Goal: Task Accomplishment & Management: Manage account settings

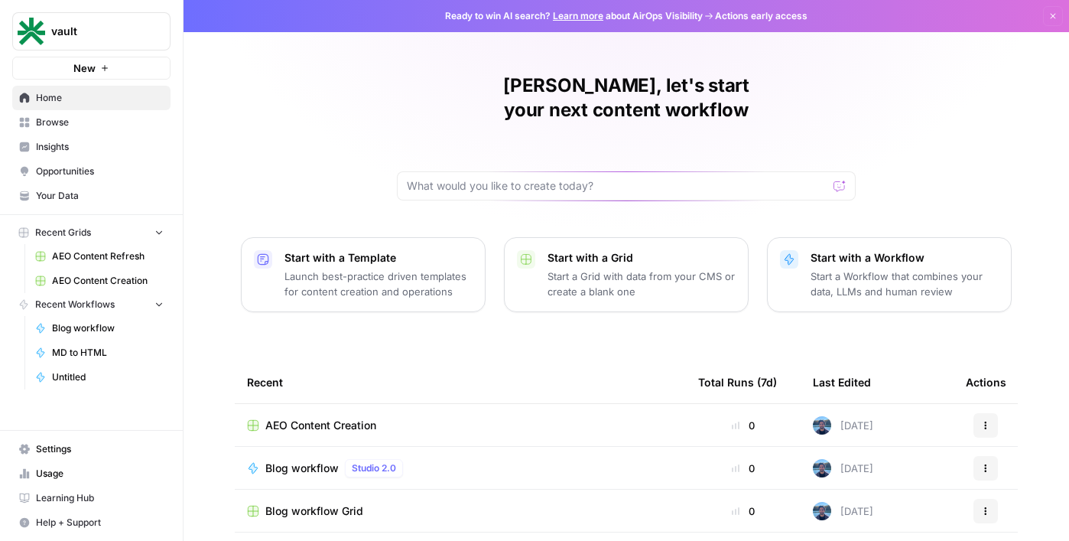
click at [57, 450] on span "Settings" at bounding box center [100, 449] width 128 height 14
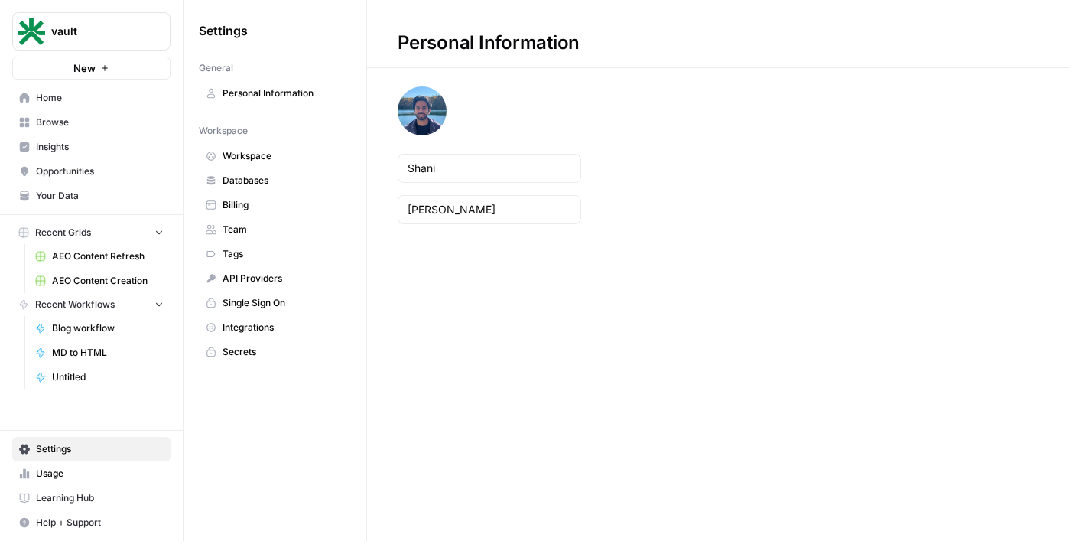
click at [243, 240] on link "Team" at bounding box center [275, 229] width 152 height 24
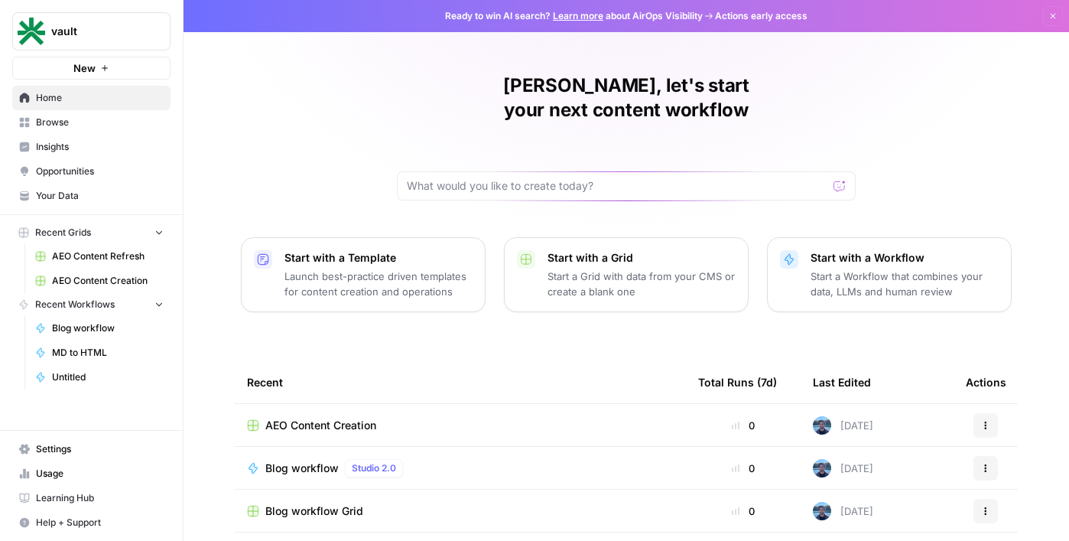
click at [74, 449] on span "Settings" at bounding box center [100, 449] width 128 height 14
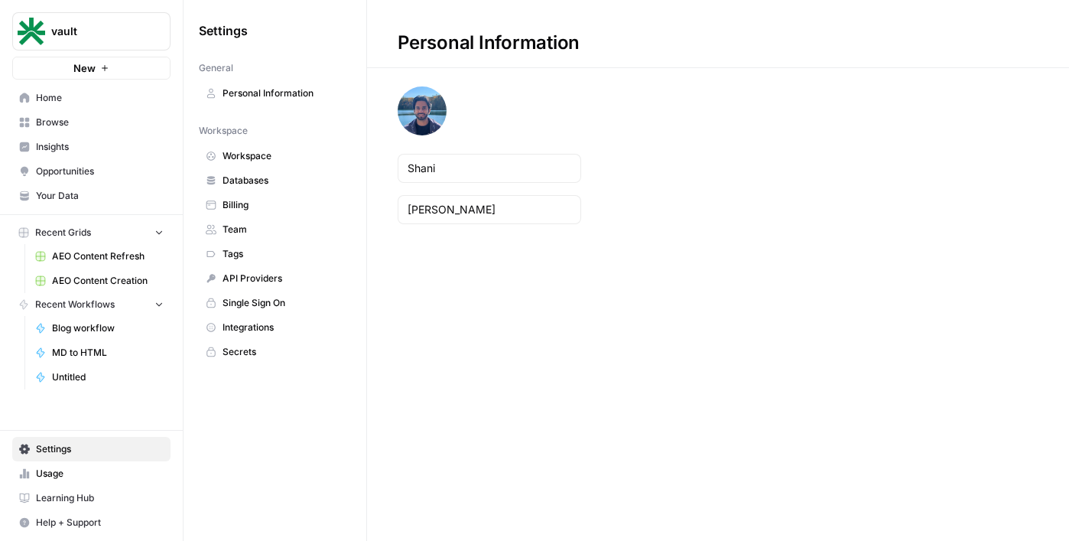
click at [115, 158] on link "Insights" at bounding box center [91, 147] width 158 height 24
click at [290, 221] on link "Team" at bounding box center [275, 229] width 152 height 24
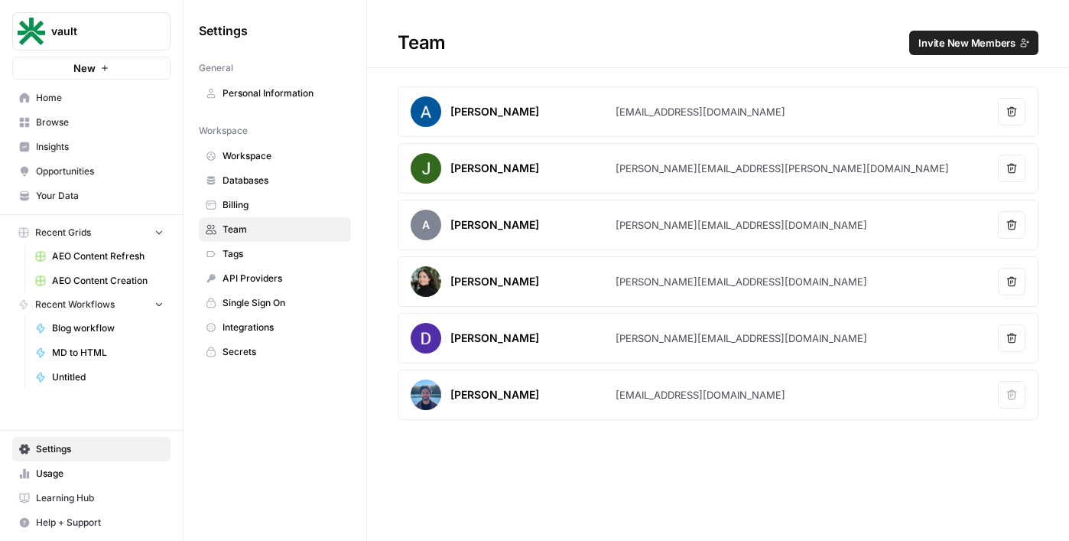
click at [949, 52] on button "Invite New Members" at bounding box center [973, 43] width 129 height 24
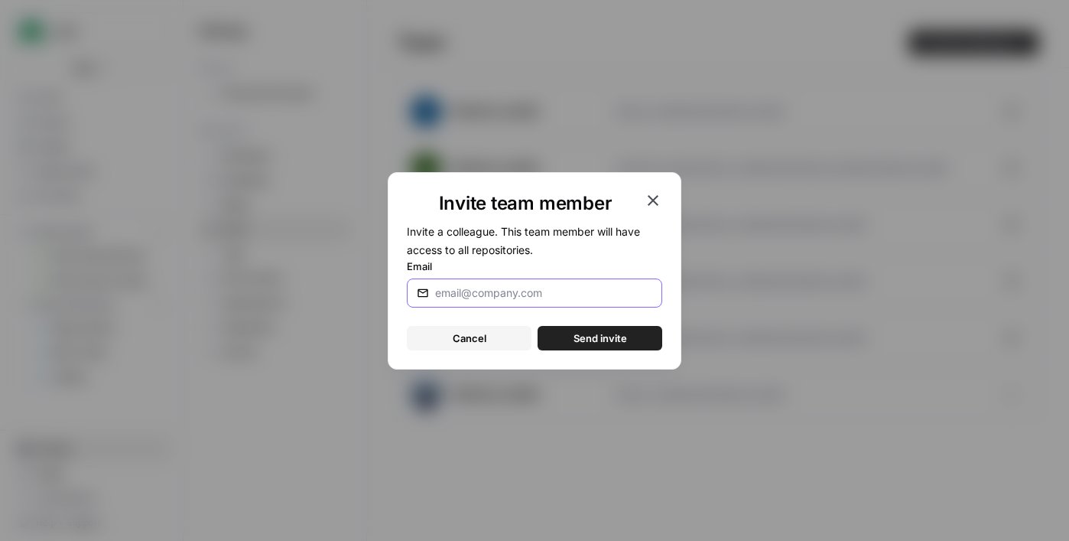
click at [508, 294] on input "Email" at bounding box center [543, 292] width 217 height 15
type input "alex@venn.ca"
click at [585, 338] on span "Send invite" at bounding box center [600, 337] width 54 height 15
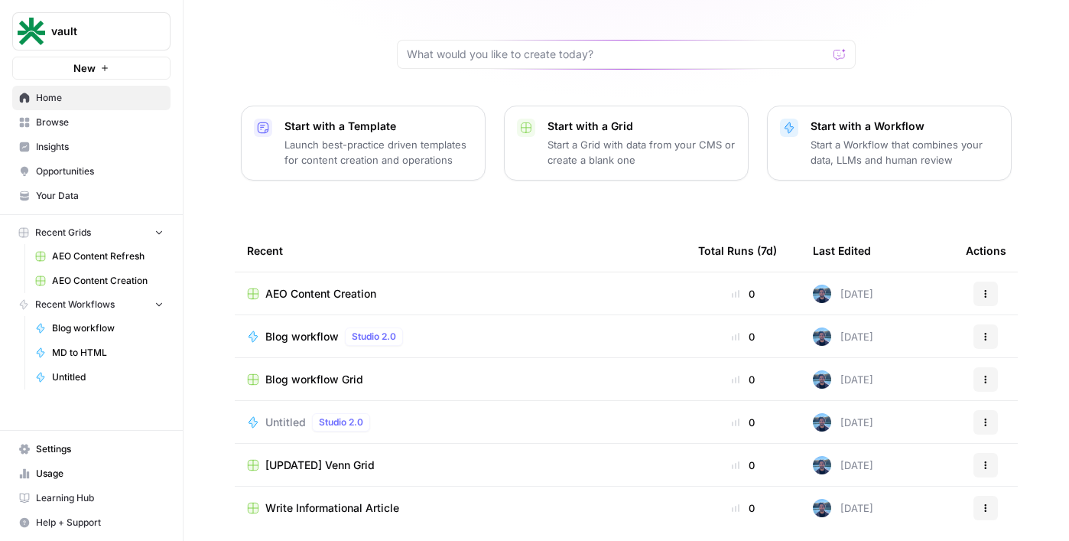
scroll to position [163, 0]
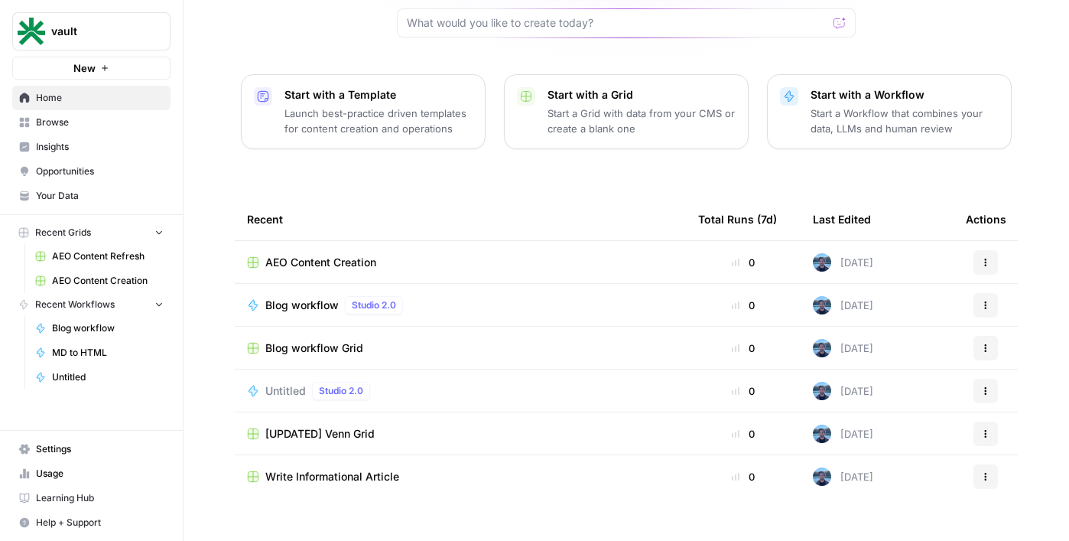
click at [83, 141] on span "Insights" at bounding box center [100, 147] width 128 height 14
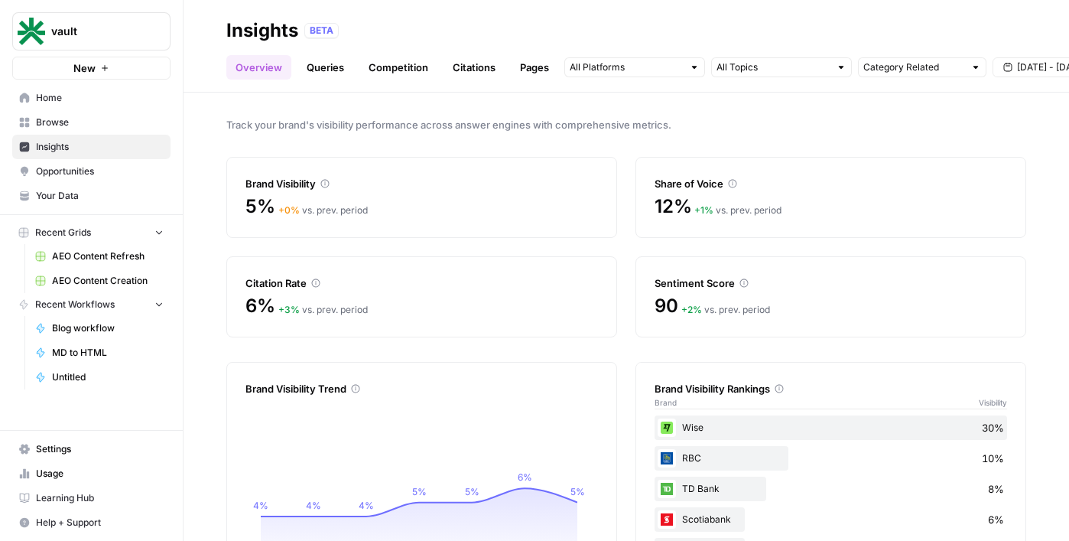
click at [347, 67] on link "Queries" at bounding box center [325, 67] width 56 height 24
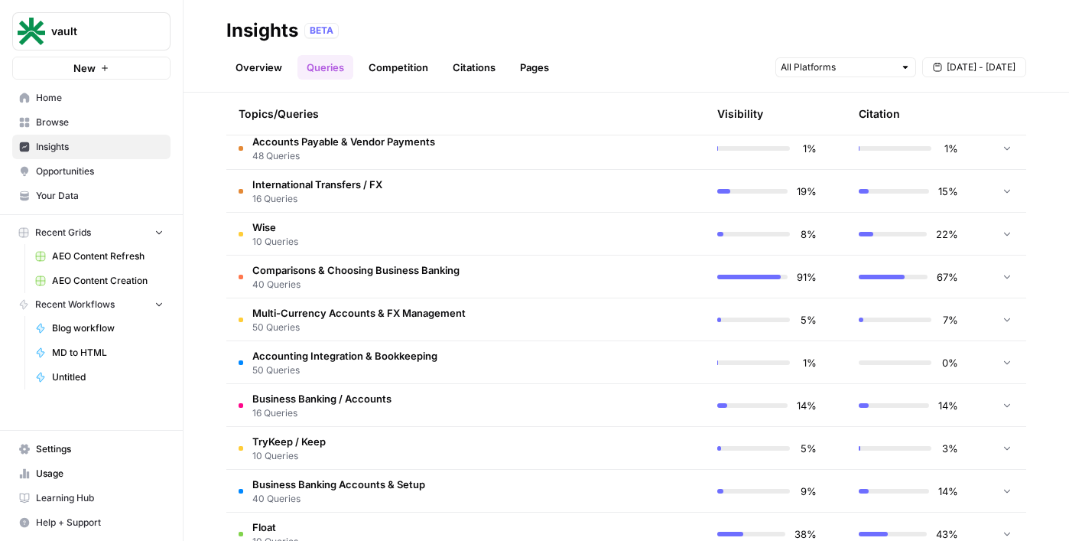
scroll to position [838, 0]
click at [1002, 278] on icon at bounding box center [1007, 274] width 11 height 11
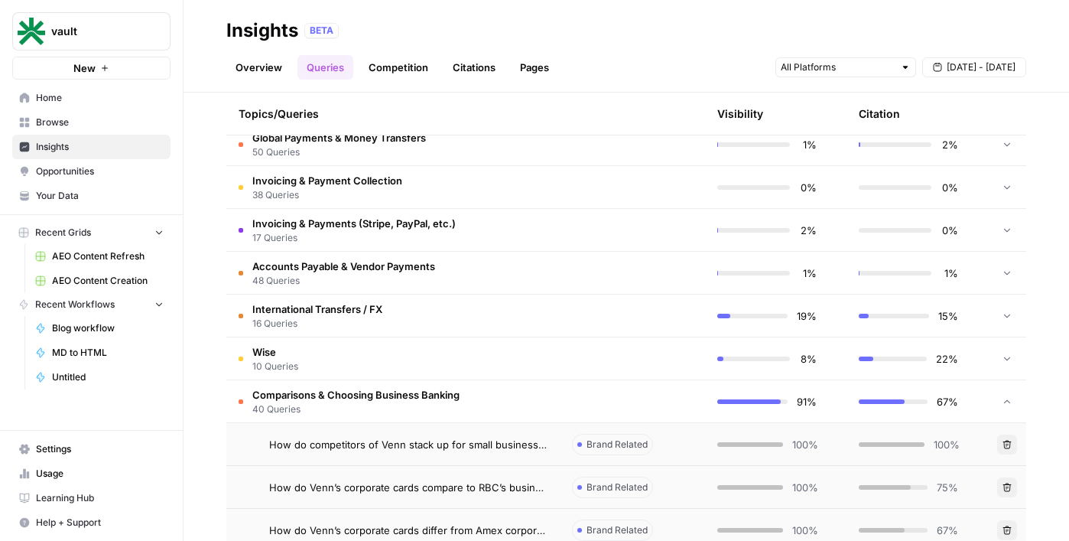
scroll to position [715, 0]
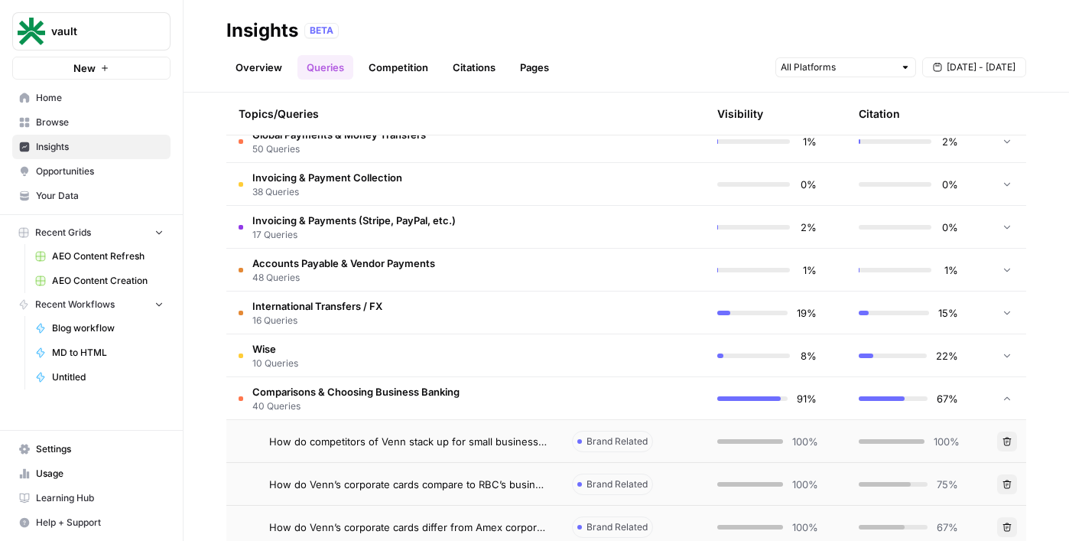
click at [1002, 401] on icon at bounding box center [1007, 398] width 11 height 11
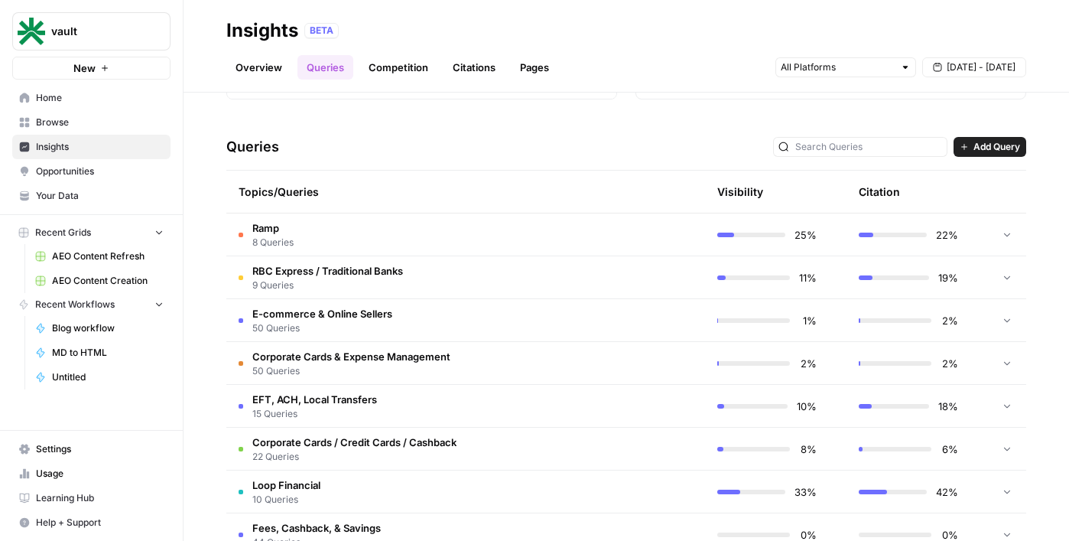
scroll to position [42, 0]
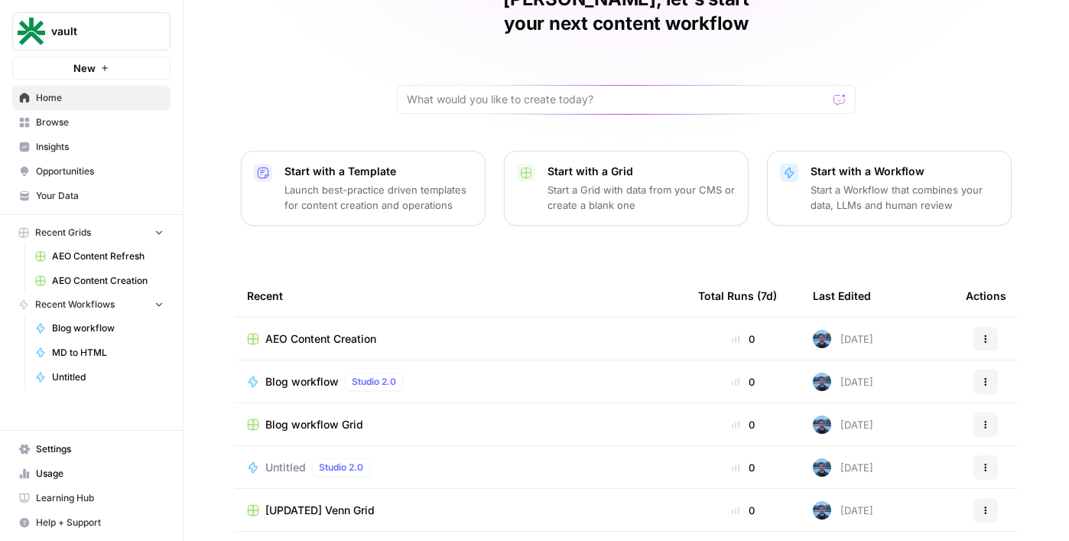
scroll to position [93, 0]
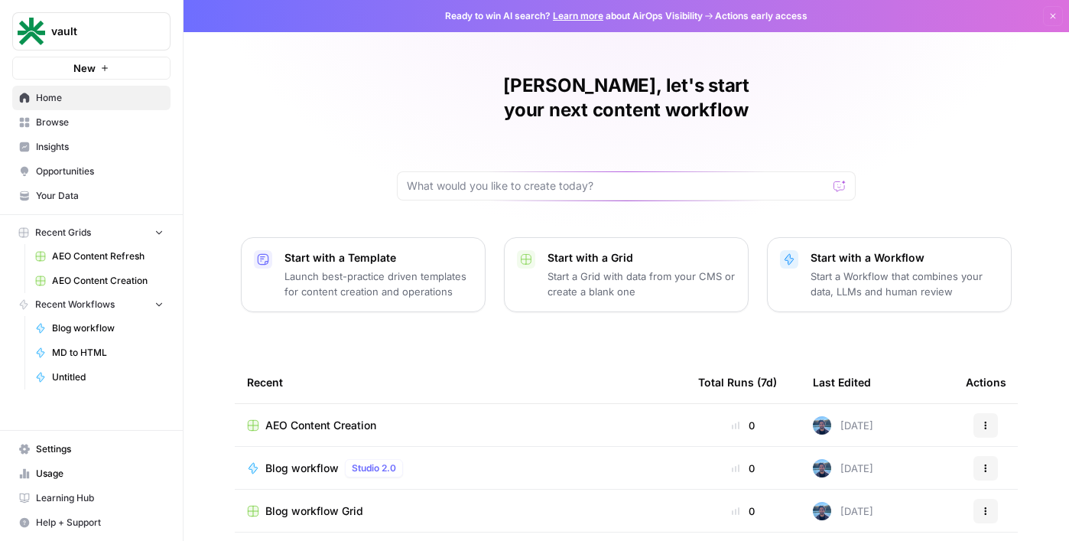
scroll to position [163, 0]
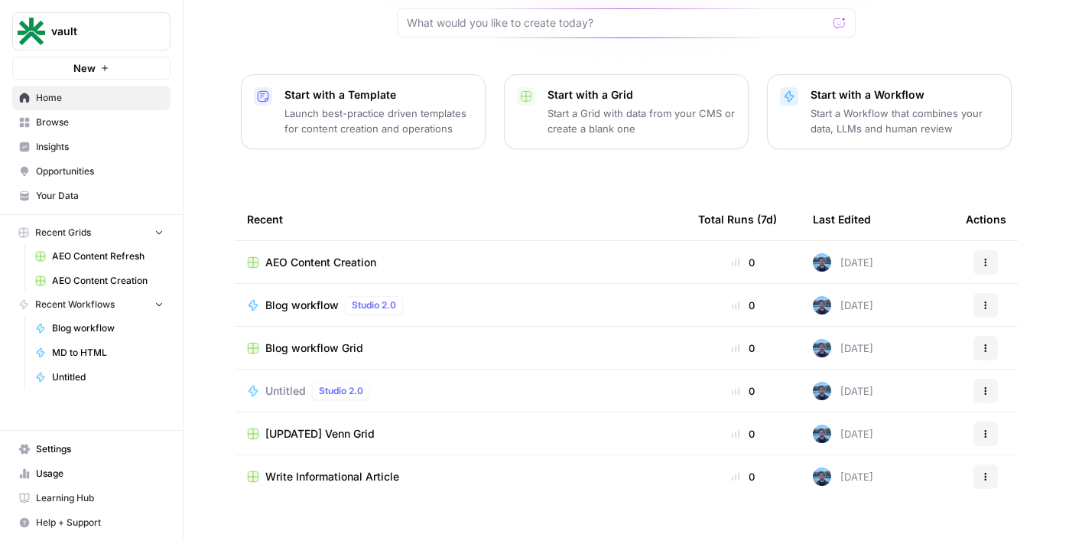
click at [99, 141] on span "Insights" at bounding box center [100, 147] width 128 height 14
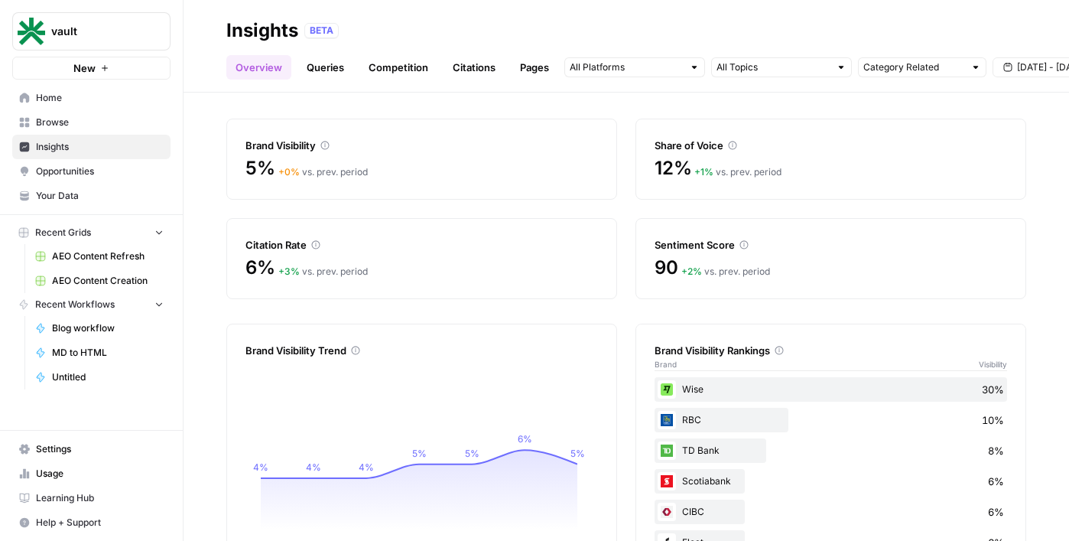
scroll to position [44, 0]
